Goal: Task Accomplishment & Management: Use online tool/utility

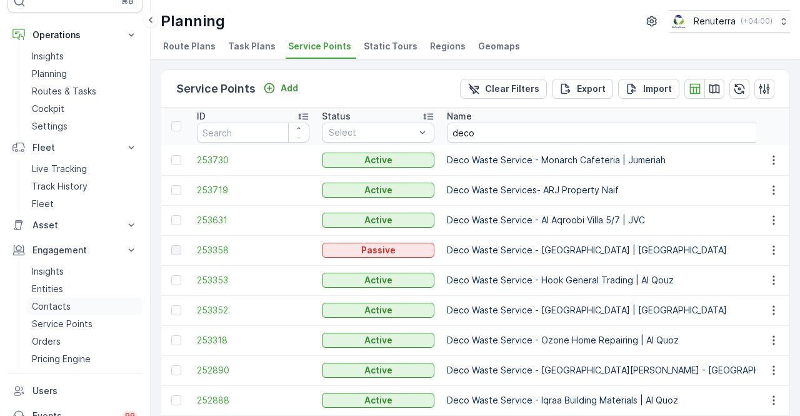
scroll to position [62, 0]
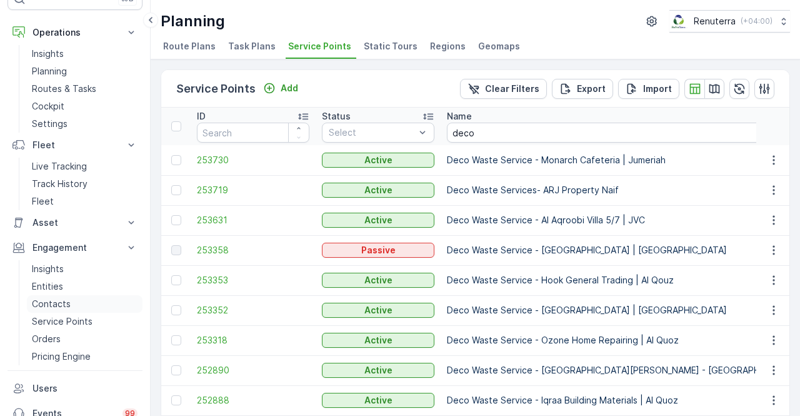
click at [64, 295] on link "Contacts" at bounding box center [85, 303] width 116 height 17
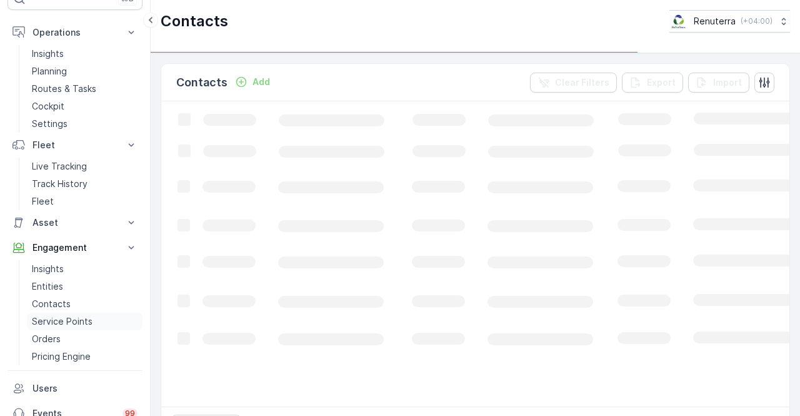
click at [76, 317] on p "Service Points" at bounding box center [62, 321] width 61 height 12
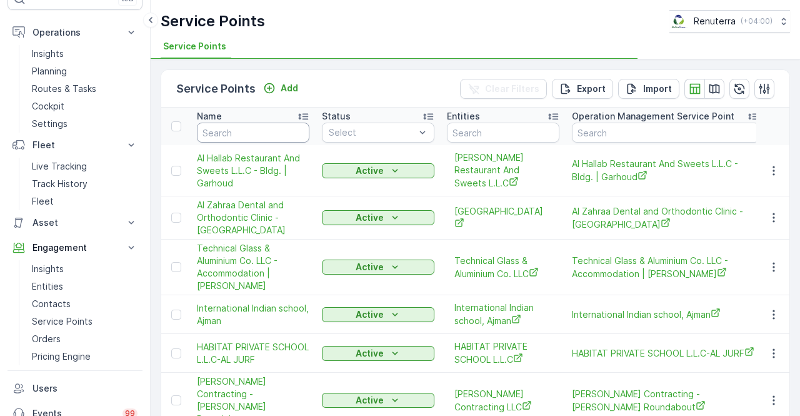
click at [226, 124] on input "text" at bounding box center [253, 132] width 112 height 20
type input "m"
click at [224, 143] on th "Name m" at bounding box center [253, 125] width 125 height 37
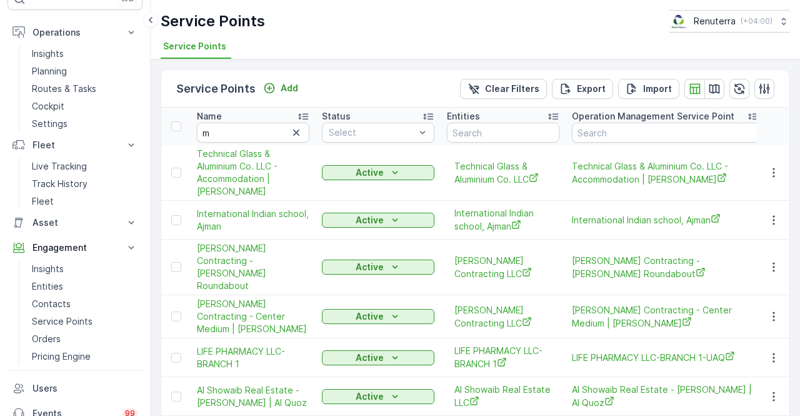
click at [221, 129] on input "m" at bounding box center [253, 132] width 112 height 20
type input "masar"
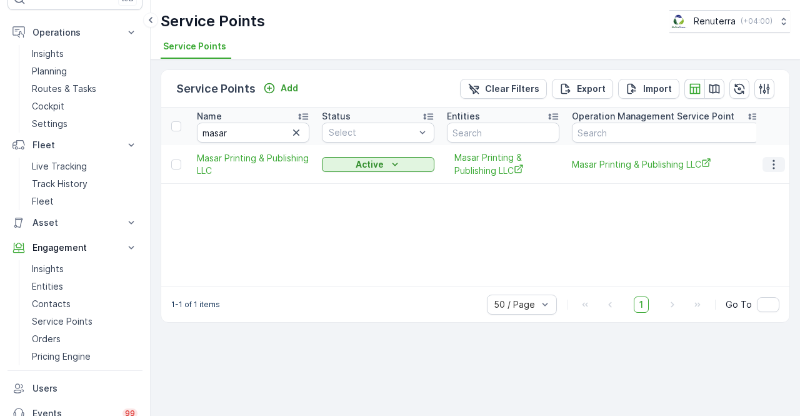
click at [780, 162] on icon "button" at bounding box center [773, 164] width 12 height 12
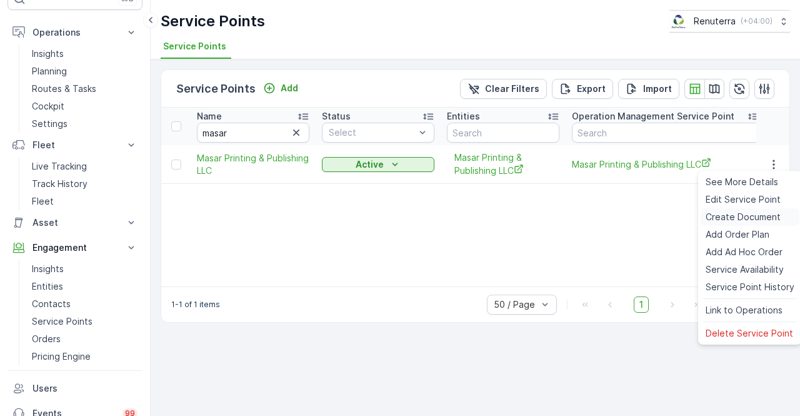
click at [725, 216] on span "Create Document" at bounding box center [743, 217] width 75 height 12
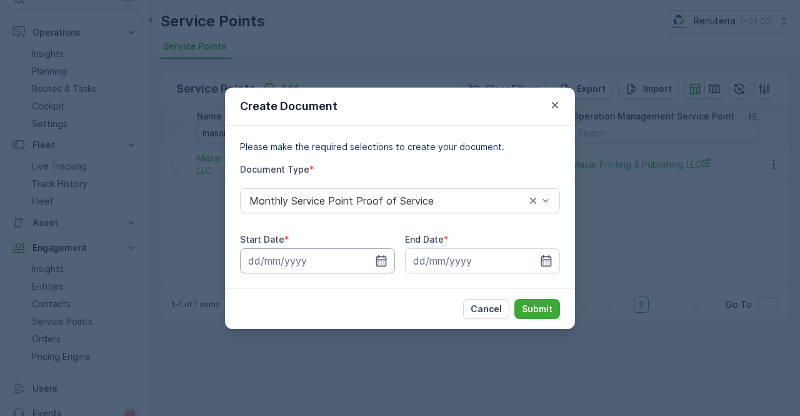
click at [390, 257] on input at bounding box center [317, 260] width 155 height 25
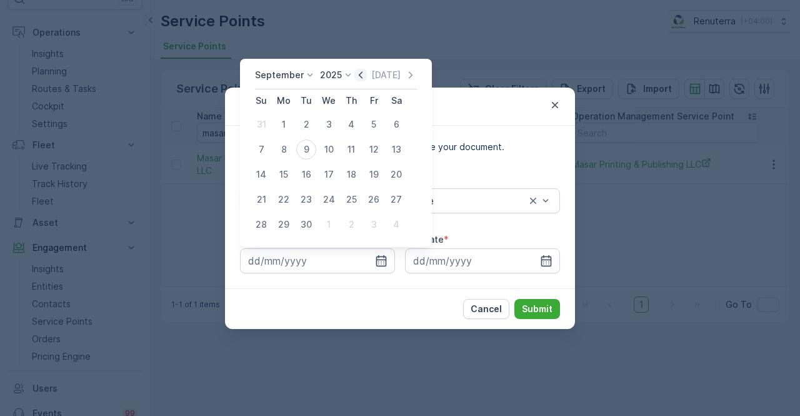
click at [361, 74] on icon "button" at bounding box center [360, 75] width 12 height 12
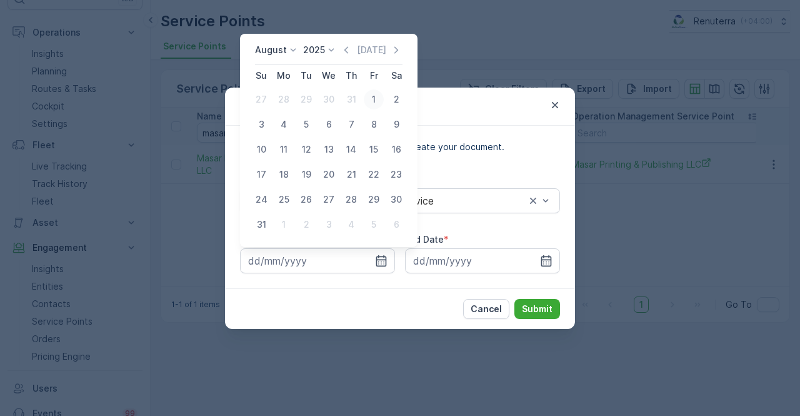
click at [377, 99] on div "1" at bounding box center [374, 99] width 20 height 20
type input "01.08.2025"
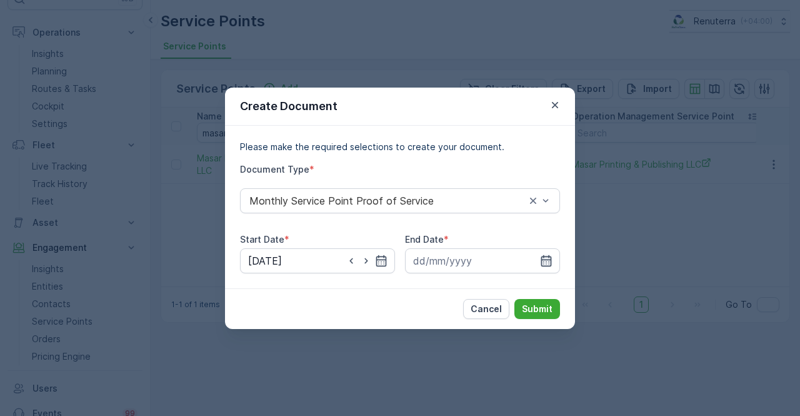
drag, startPoint x: 556, startPoint y: 251, endPoint x: 550, endPoint y: 261, distance: 11.5
click at [556, 249] on input at bounding box center [482, 260] width 155 height 25
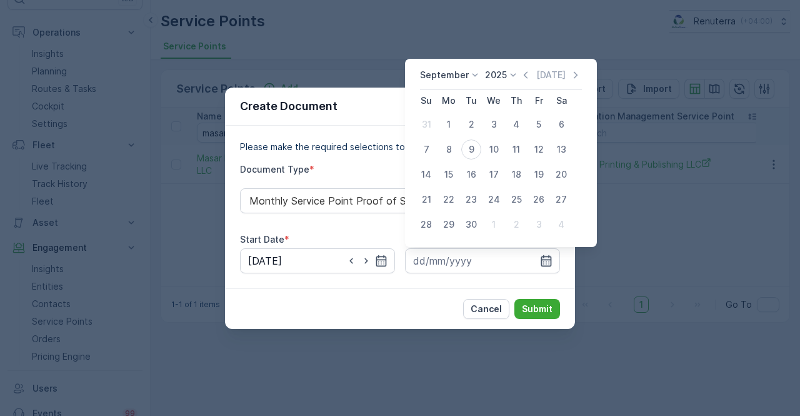
click at [549, 262] on icon "button" at bounding box center [546, 259] width 11 height 11
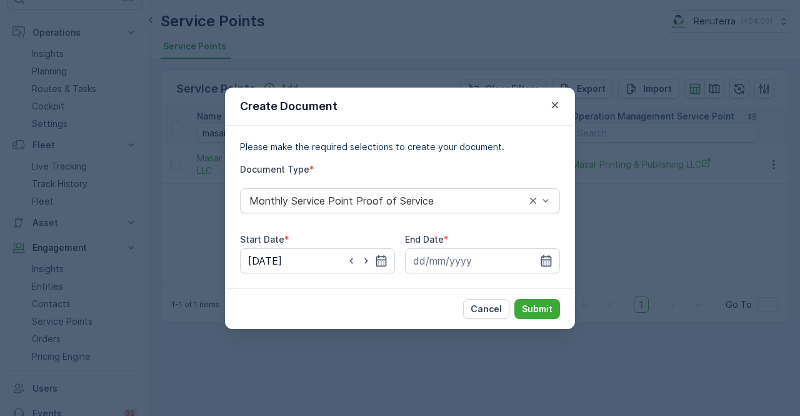
click at [543, 259] on icon "button" at bounding box center [546, 259] width 11 height 11
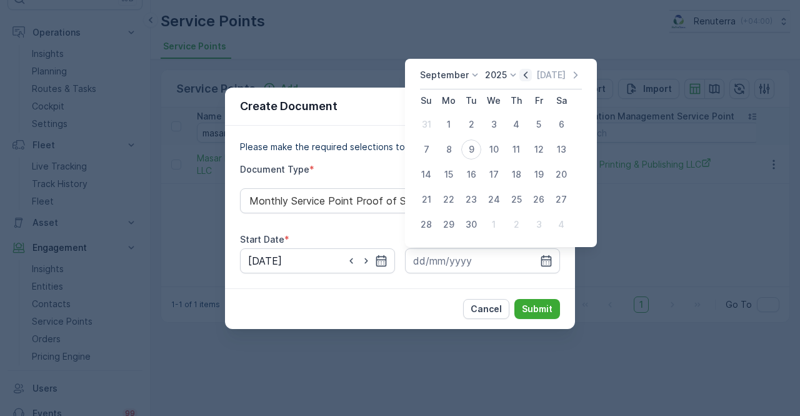
click at [525, 79] on icon "button" at bounding box center [525, 75] width 12 height 12
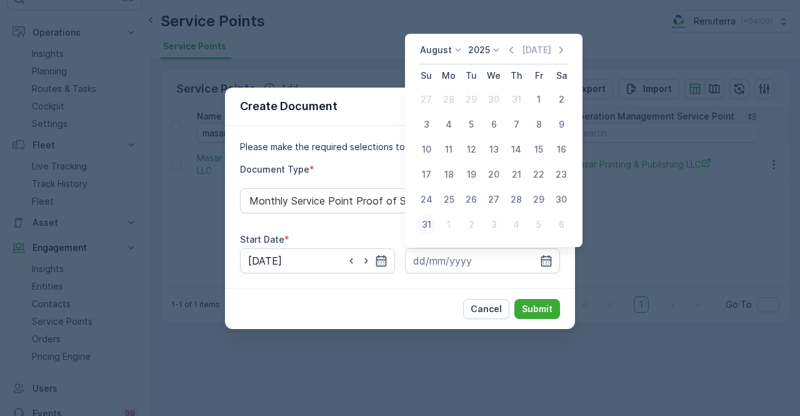
click at [430, 218] on div "31" at bounding box center [426, 224] width 20 height 20
type input "31.08.2025"
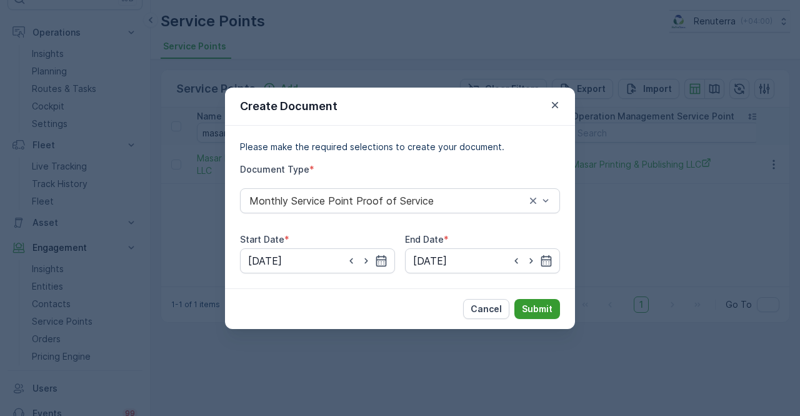
click at [538, 303] on p "Submit" at bounding box center [537, 308] width 31 height 12
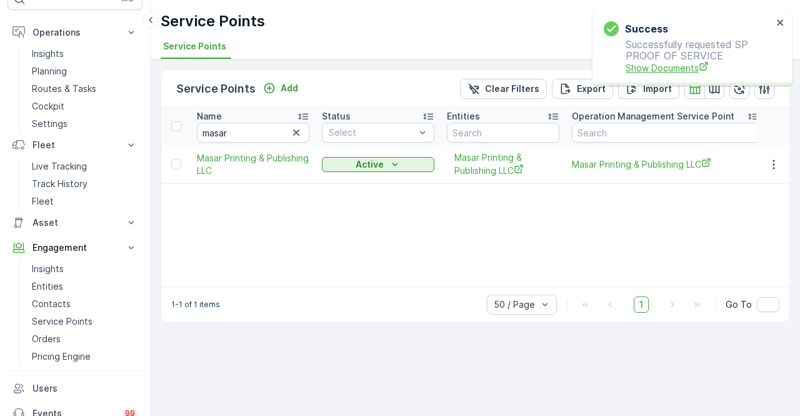
click at [657, 67] on span "Show Documents" at bounding box center [699, 67] width 147 height 13
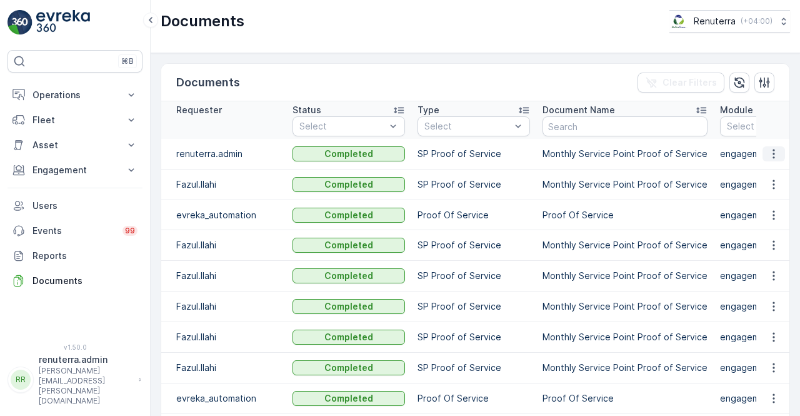
click at [767, 154] on icon "button" at bounding box center [773, 153] width 12 height 12
click at [761, 169] on span "See Details" at bounding box center [770, 171] width 48 height 12
